Goal: Task Accomplishment & Management: Complete application form

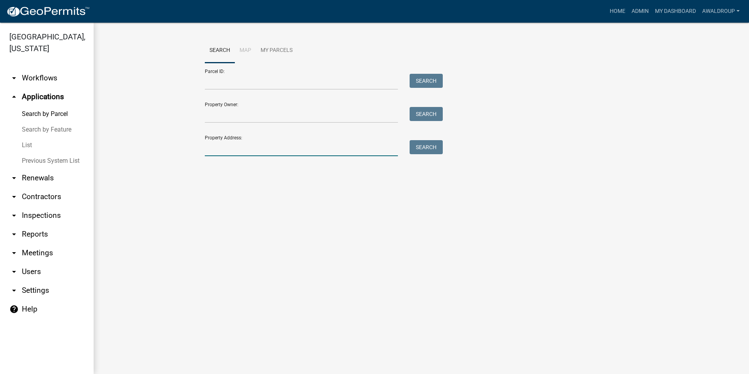
click at [246, 146] on input "Property Address:" at bounding box center [301, 148] width 193 height 16
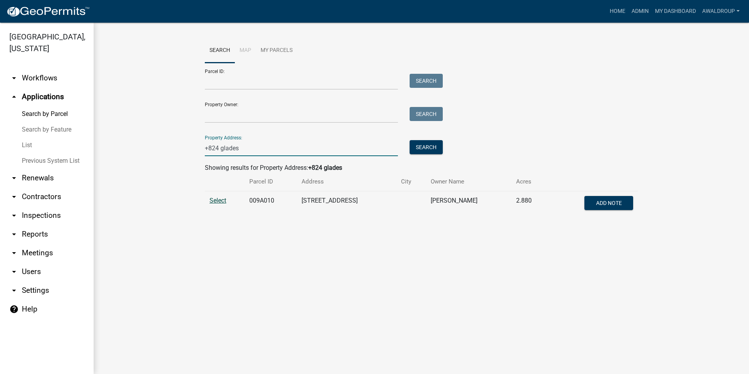
type input "+824 glades"
click at [220, 197] on span "Select" at bounding box center [218, 200] width 17 height 7
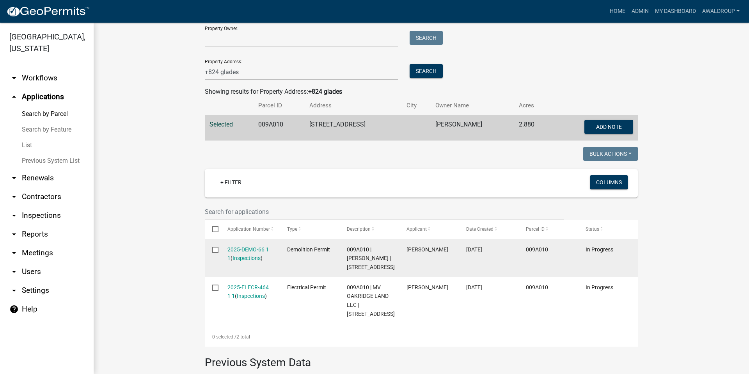
scroll to position [117, 0]
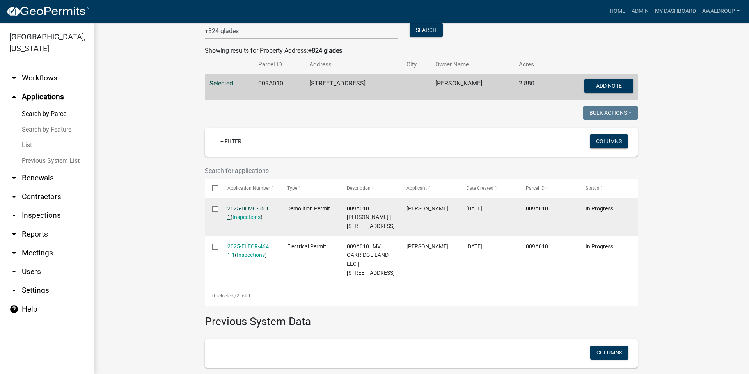
click at [233, 206] on link "2025-DEMO-66 1 1" at bounding box center [248, 212] width 41 height 15
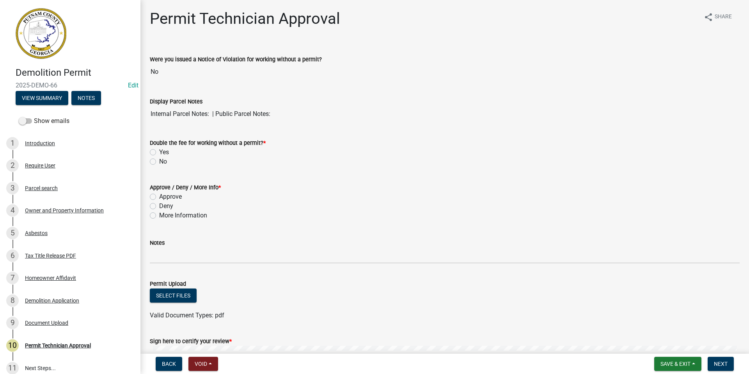
scroll to position [107, 0]
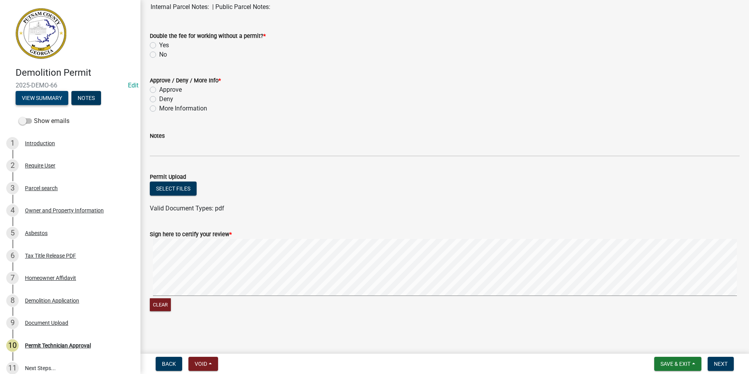
click at [35, 99] on button "View Summary" at bounding box center [42, 98] width 53 height 14
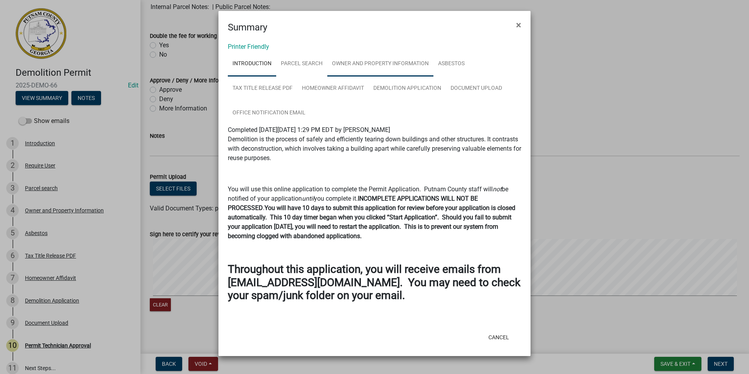
click at [363, 63] on link "Owner and Property Information" at bounding box center [380, 64] width 106 height 25
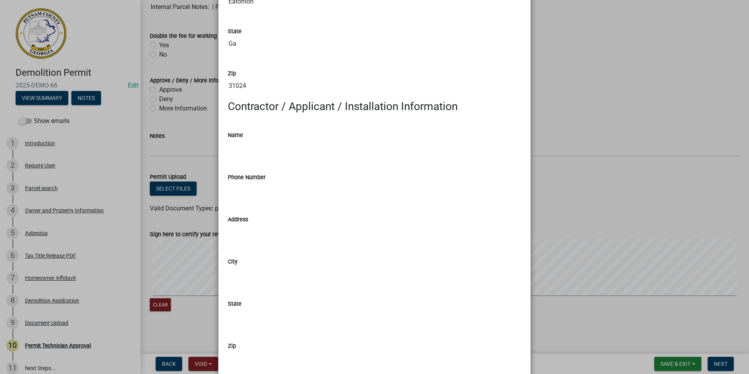
scroll to position [703, 0]
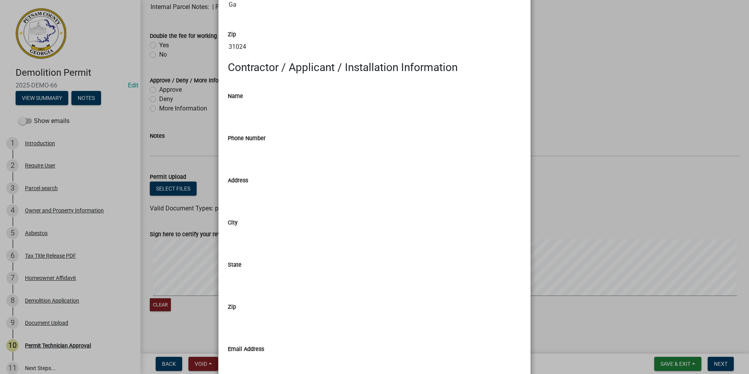
click at [36, 209] on ngb-modal-window "Summary × Printer Friendly Introduction Parcel search Owner and Property Inform…" at bounding box center [374, 187] width 749 height 374
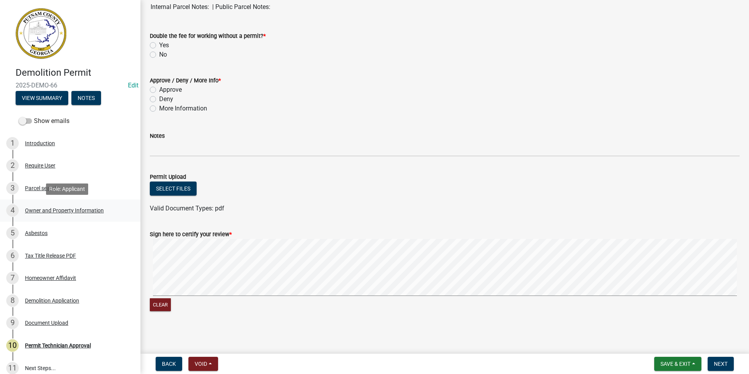
click at [50, 208] on div "Owner and Property Information" at bounding box center [64, 210] width 79 height 5
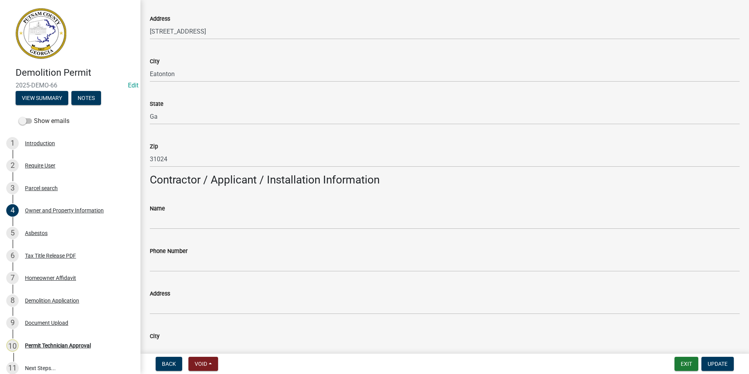
scroll to position [507, 0]
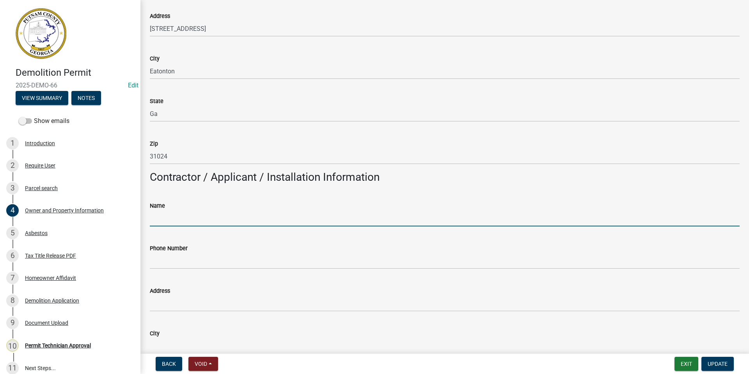
click at [179, 216] on input "Name" at bounding box center [445, 218] width 590 height 16
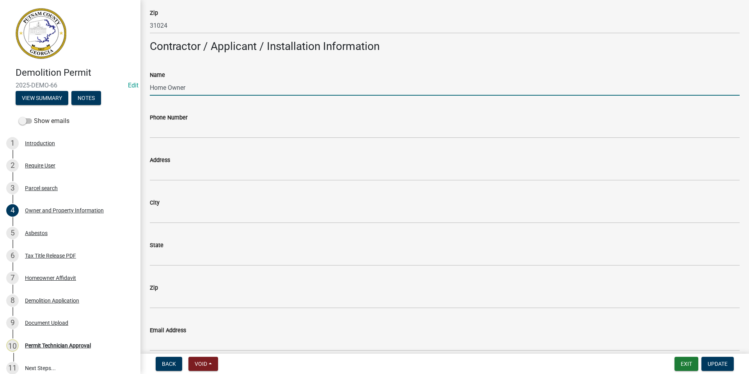
scroll to position [624, 0]
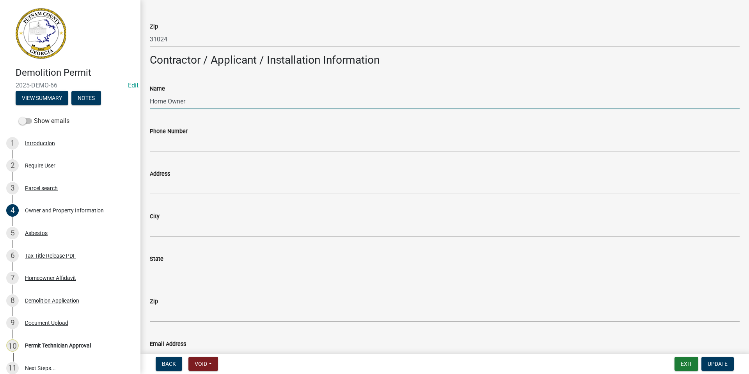
type input "home owner"
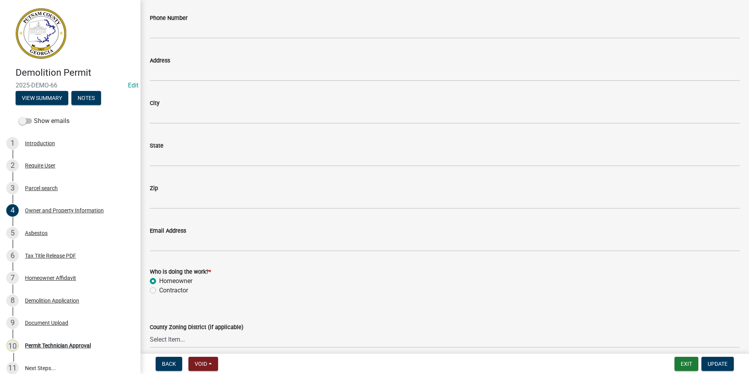
scroll to position [820, 0]
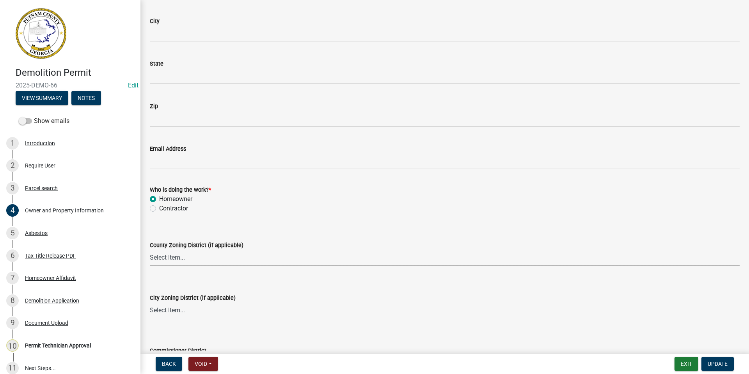
click at [164, 254] on select "Select Item... AG-1 R-1R R-1 R-2 MHP RM-1 RM-3 C-1 C-2 I-M PUD N/A" at bounding box center [445, 258] width 590 height 16
click at [150, 250] on select "Select Item... AG-1 R-1R R-1 R-2 MHP RM-1 RM-3 C-1 C-2 I-M PUD N/A" at bounding box center [445, 258] width 590 height 16
select select "a4366e26-0f82-401b-a682-956e4112ff86"
click at [176, 304] on select "Select Item... A-1 A-2 R-1 R-2 R-3 R-4 MHP C-1 C-2 I-1 I-2 DB FH H-P N/A" at bounding box center [445, 310] width 590 height 16
click at [150, 302] on select "Select Item... A-1 A-2 R-1 R-2 R-3 R-4 MHP C-1 C-2 I-1 I-2 DB FH H-P N/A" at bounding box center [445, 310] width 590 height 16
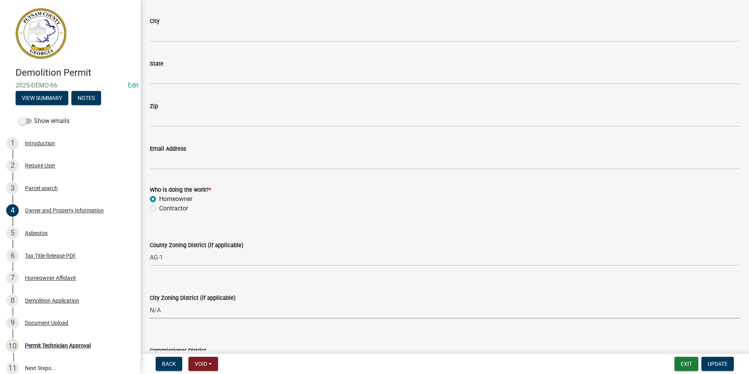
select select "83394b22-4a11-496c-8e5c-75ade2e72faf"
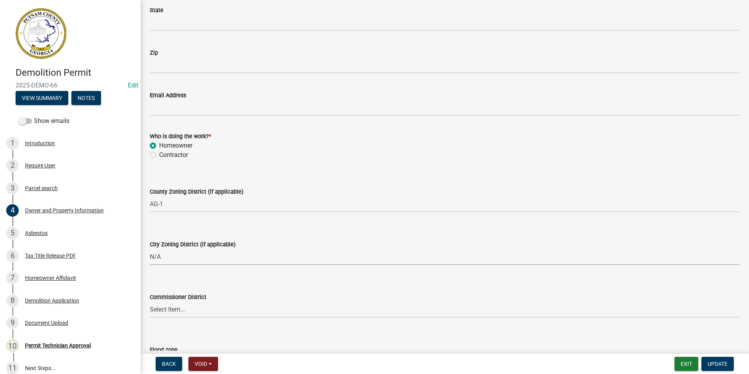
scroll to position [930, 0]
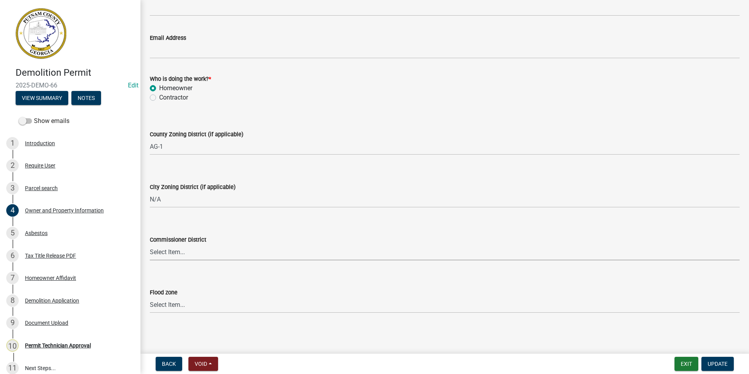
click at [165, 253] on select "Select Item... District 1 District 2 District 3 District 4" at bounding box center [445, 252] width 590 height 16
click at [150, 244] on select "Select Item... District 1 District 2 District 3 District 4" at bounding box center [445, 252] width 590 height 16
select select "ece5c1a9-df30-4702-9587-5deee23533b7"
drag, startPoint x: 714, startPoint y: 361, endPoint x: 598, endPoint y: 329, distance: 120.5
click at [714, 361] on span "Update" at bounding box center [718, 364] width 20 height 6
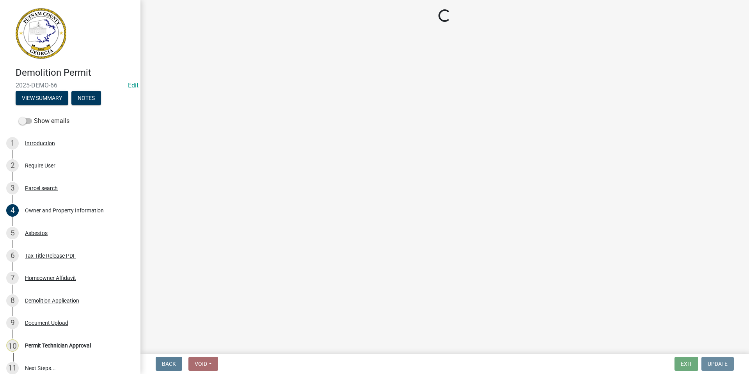
scroll to position [0, 0]
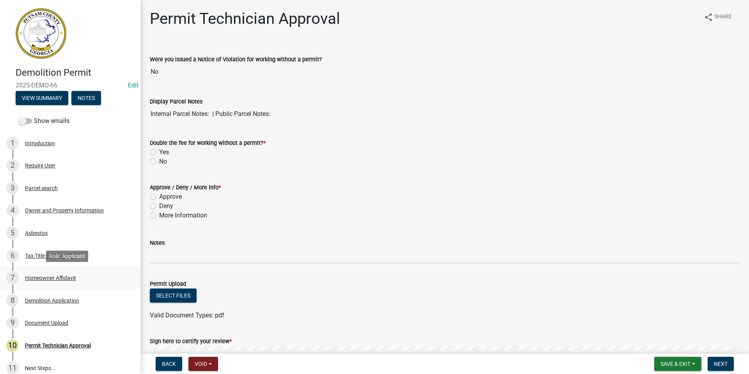
click at [41, 277] on div "Homeowner Affidavit" at bounding box center [50, 277] width 51 height 5
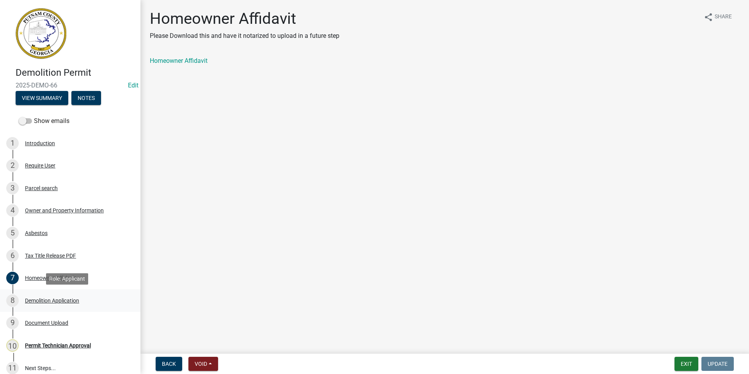
click at [72, 298] on div "Demolition Application" at bounding box center [52, 300] width 54 height 5
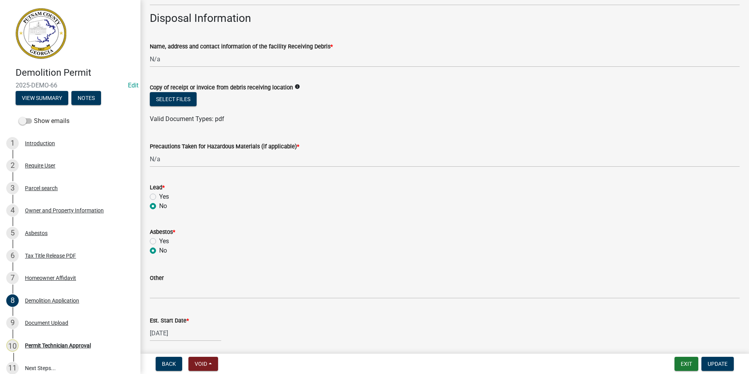
scroll to position [307, 0]
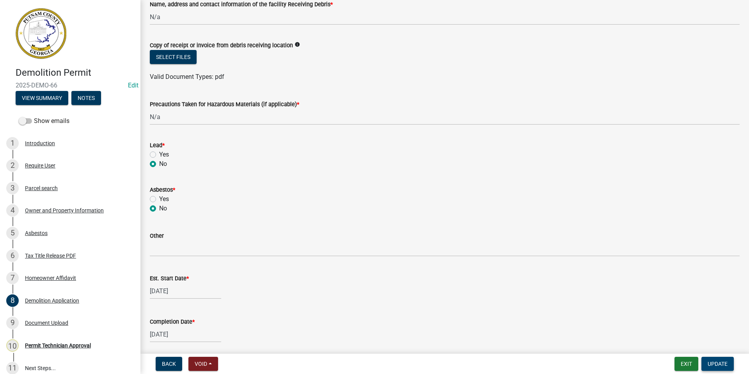
click at [721, 362] on span "Update" at bounding box center [718, 364] width 20 height 6
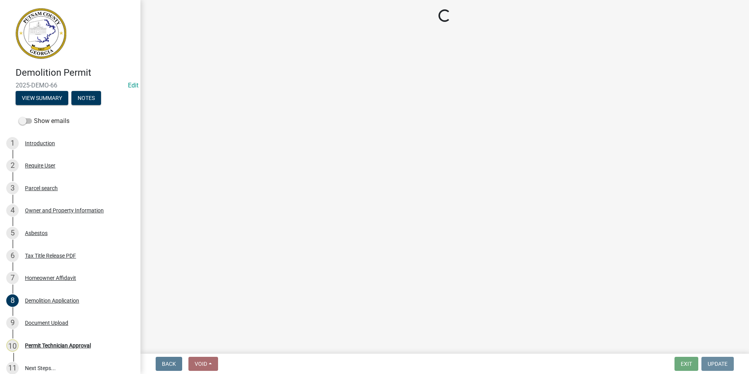
scroll to position [0, 0]
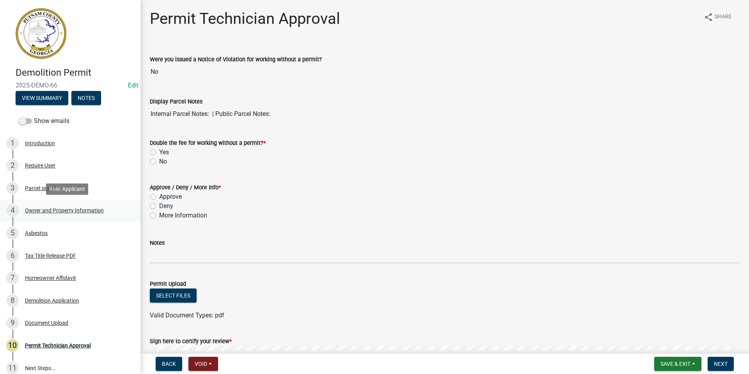
click at [78, 210] on div "Owner and Property Information" at bounding box center [64, 210] width 79 height 5
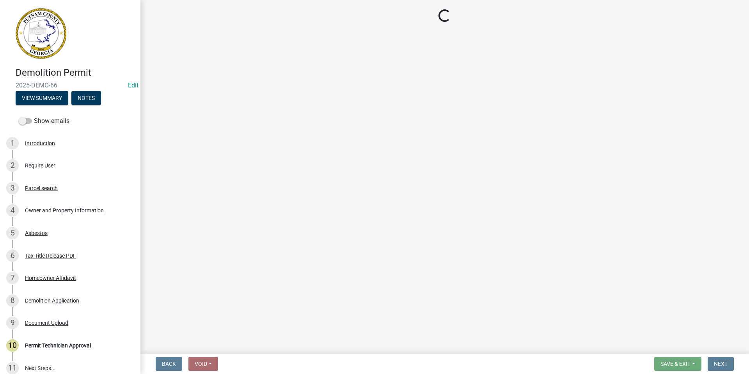
select select "a4366e26-0f82-401b-a682-956e4112ff86"
select select "83394b22-4a11-496c-8e5c-75ade2e72faf"
select select "ece5c1a9-df30-4702-9587-5deee23533b7"
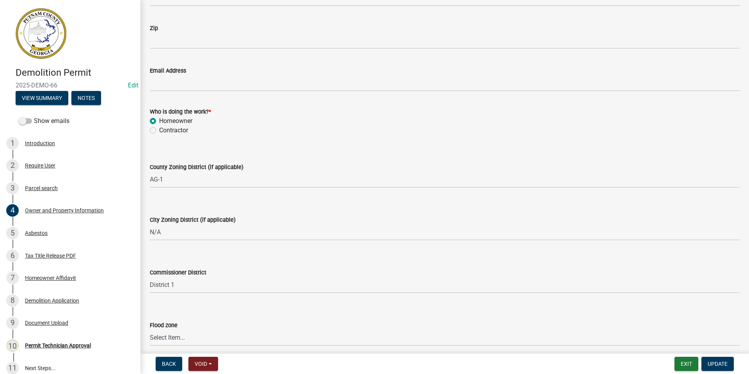
scroll to position [930, 0]
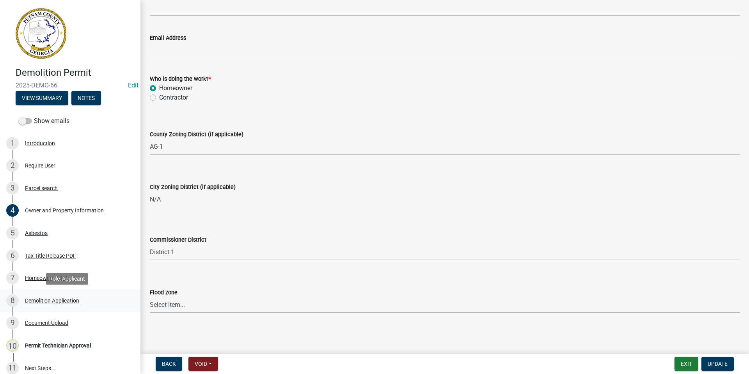
click at [46, 301] on div "Demolition Application" at bounding box center [52, 300] width 54 height 5
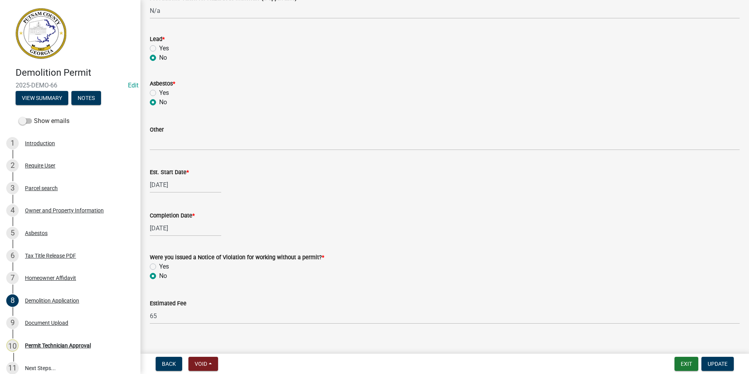
scroll to position [424, 0]
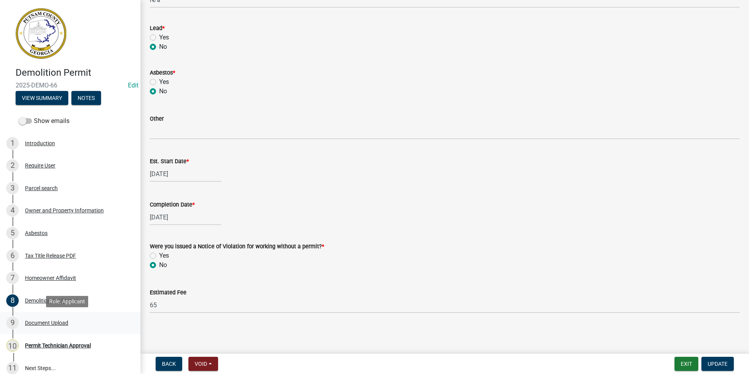
click at [44, 320] on div "Document Upload" at bounding box center [46, 322] width 43 height 5
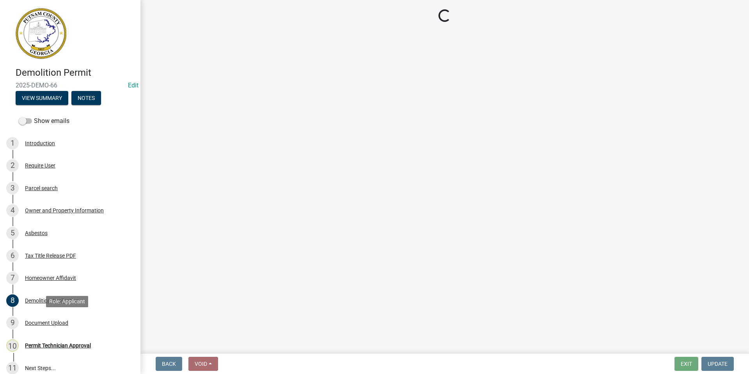
scroll to position [0, 0]
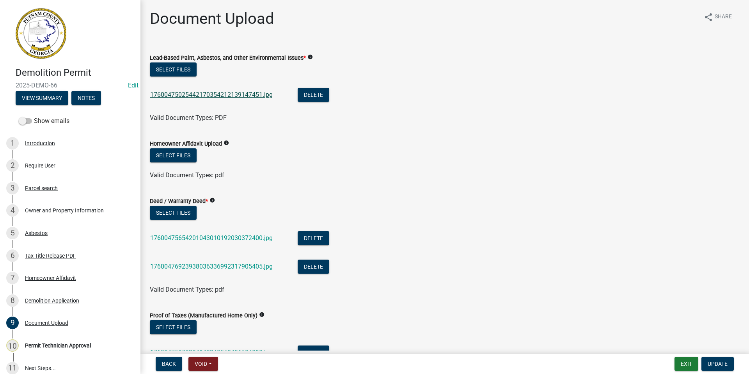
click at [240, 93] on link "17600475025442170354212139147451.jpg" at bounding box center [211, 94] width 123 height 7
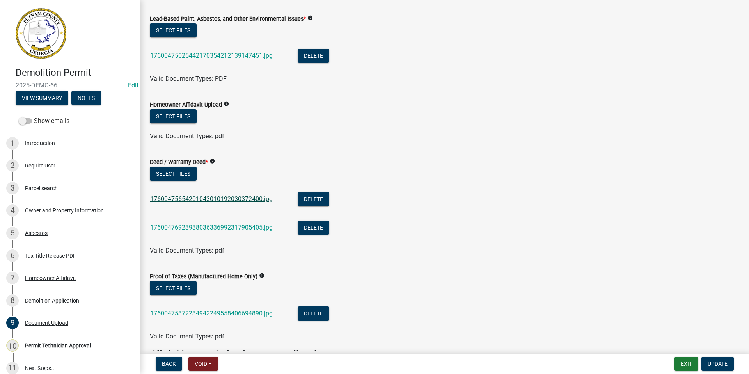
click at [238, 198] on link "17600475654201043010192030372400.jpg" at bounding box center [211, 198] width 123 height 7
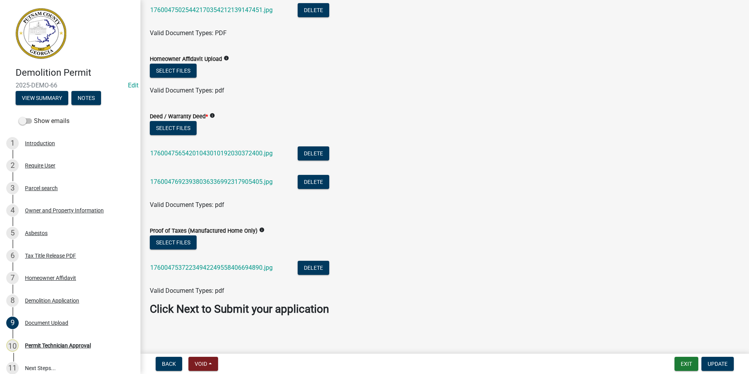
scroll to position [87, 0]
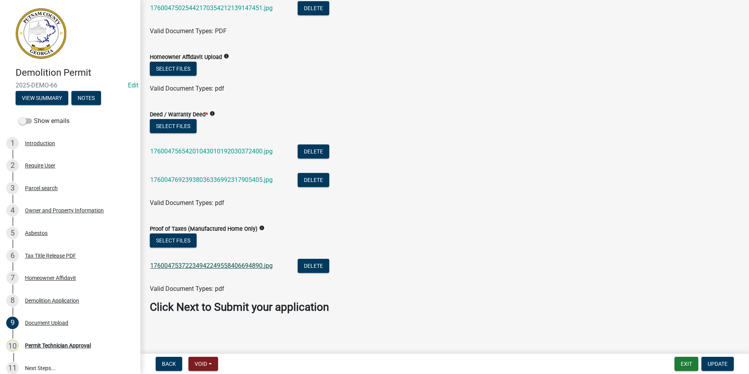
click at [249, 267] on link "17600475372234942249558406694890.jpg" at bounding box center [211, 265] width 123 height 7
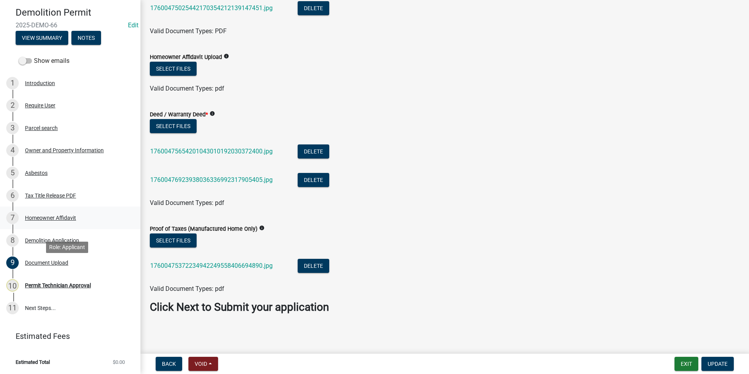
scroll to position [0, 0]
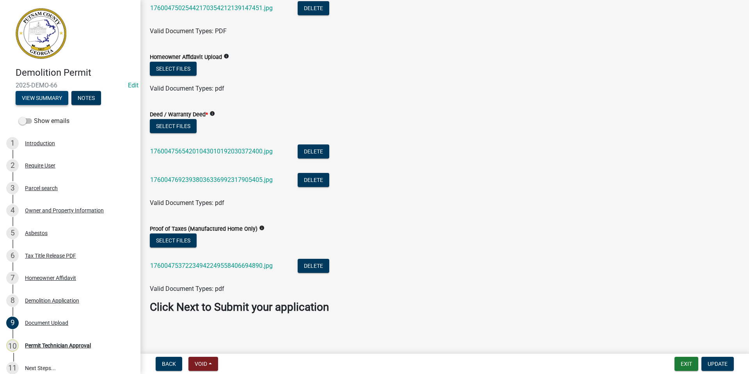
click at [27, 95] on button "View Summary" at bounding box center [42, 98] width 53 height 14
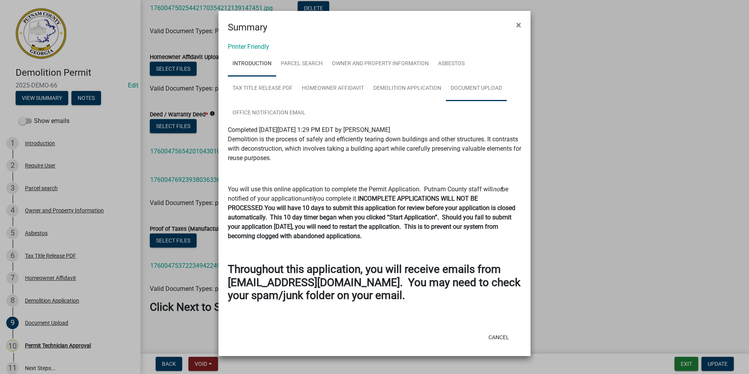
click at [454, 86] on link "Document Upload" at bounding box center [476, 88] width 61 height 25
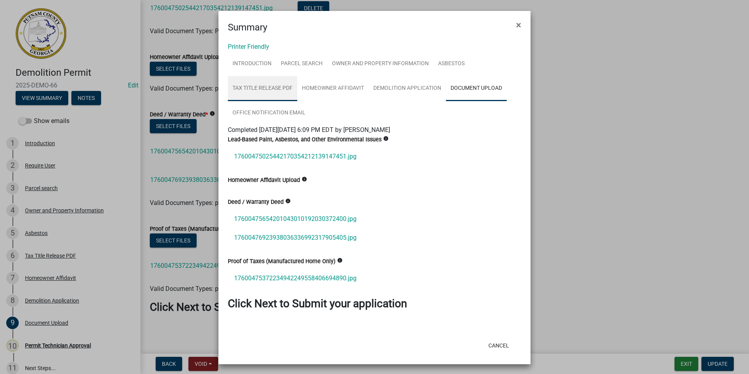
click at [258, 85] on link "Tax Title Release PDF" at bounding box center [262, 88] width 69 height 25
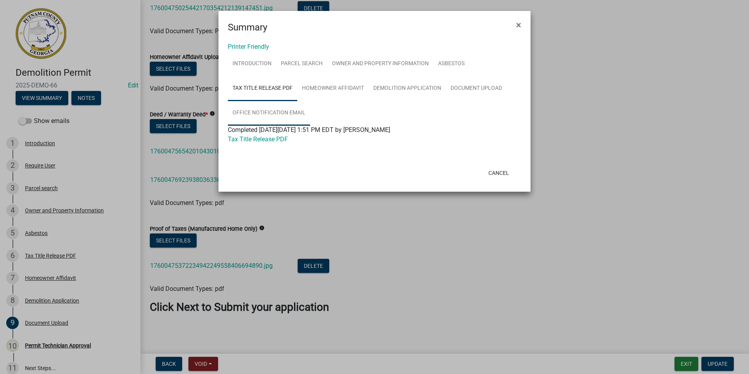
click at [285, 115] on link "Office Notification Email" at bounding box center [269, 113] width 82 height 25
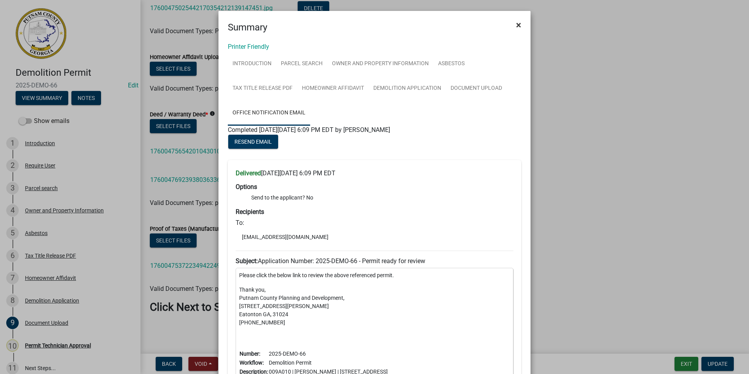
click at [516, 24] on span "×" at bounding box center [518, 25] width 5 height 11
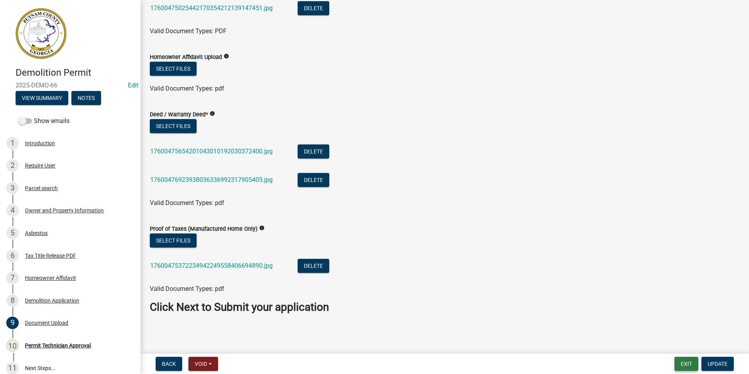
click at [683, 363] on button "Exit" at bounding box center [687, 364] width 24 height 14
